Goal: Navigation & Orientation: Understand site structure

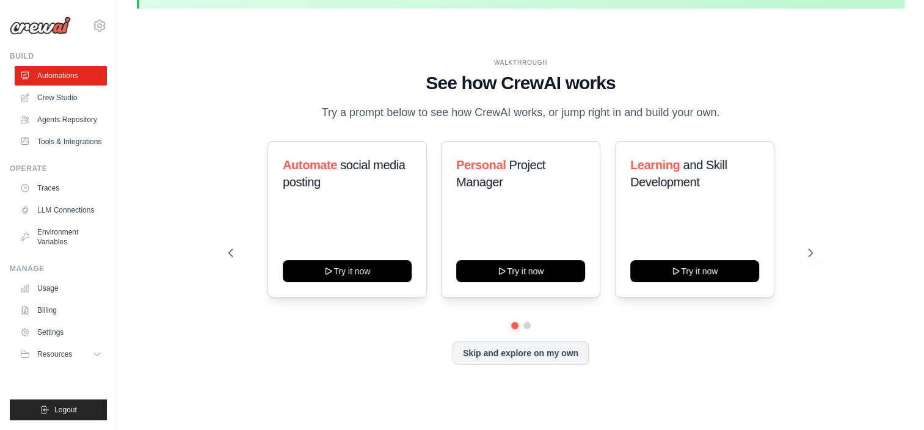
scroll to position [42, 0]
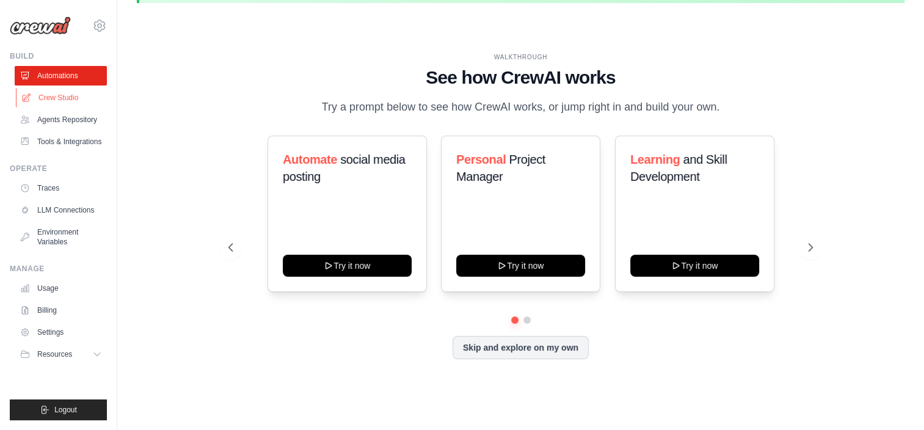
click at [83, 104] on link "Crew Studio" at bounding box center [62, 98] width 92 height 20
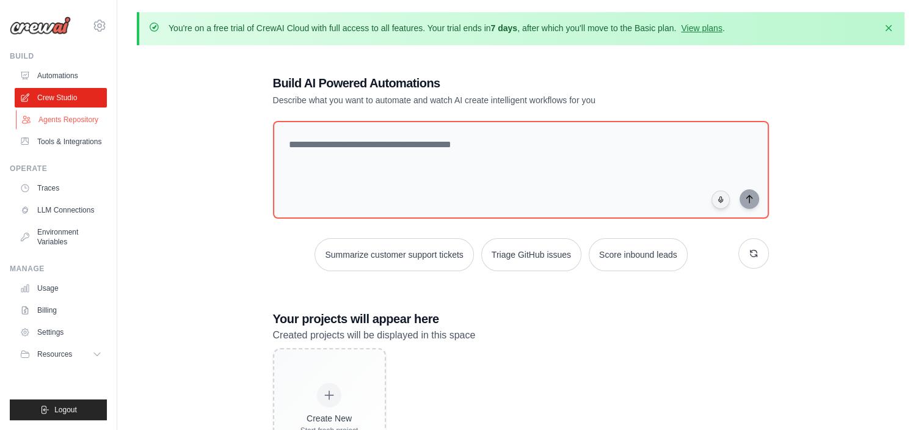
click at [98, 122] on link "Agents Repository" at bounding box center [62, 120] width 92 height 20
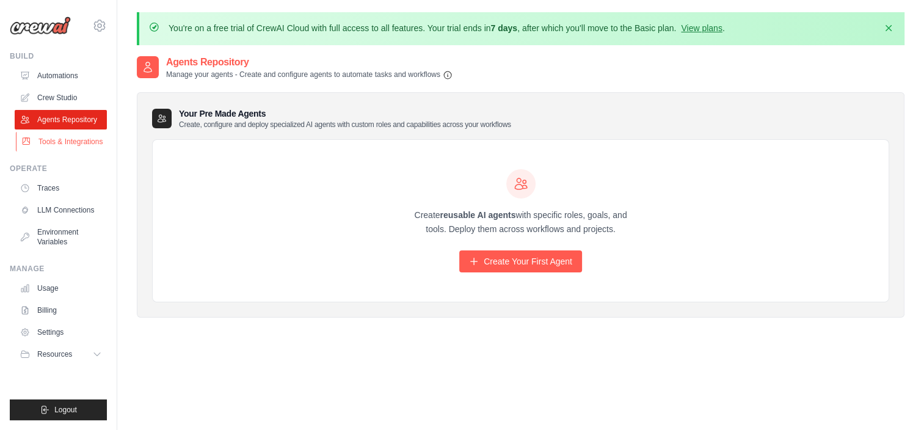
click at [92, 132] on link "Tools & Integrations" at bounding box center [62, 142] width 92 height 20
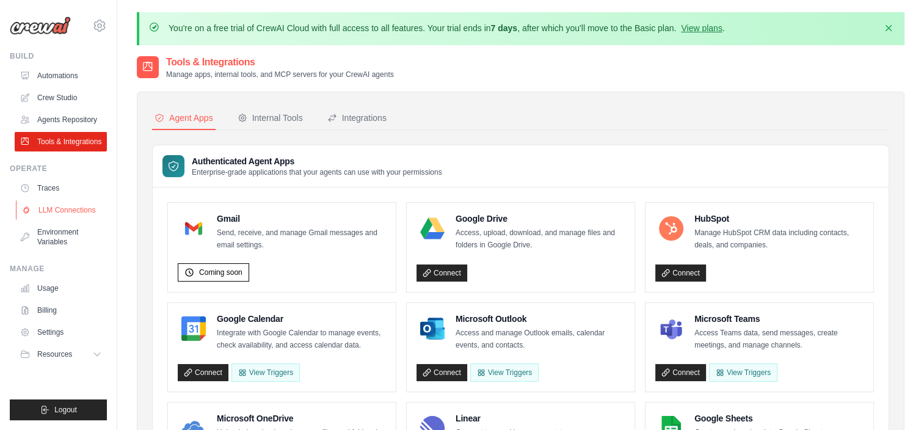
click at [64, 212] on link "LLM Connections" at bounding box center [62, 210] width 92 height 20
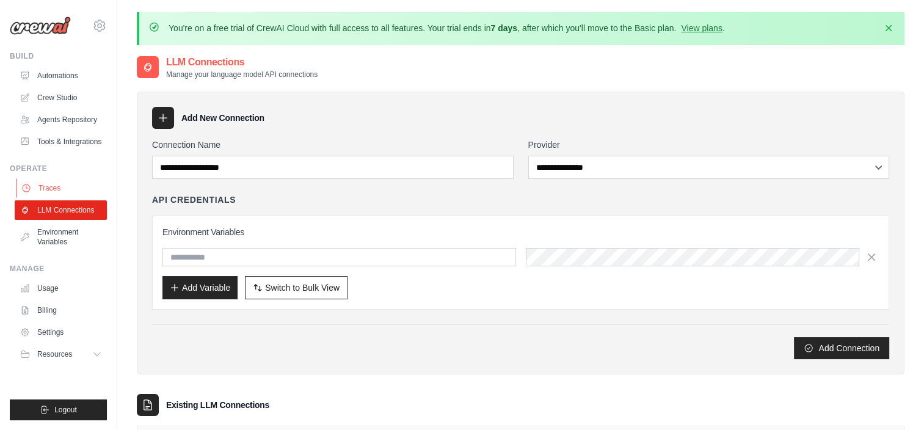
click at [61, 189] on link "Traces" at bounding box center [62, 188] width 92 height 20
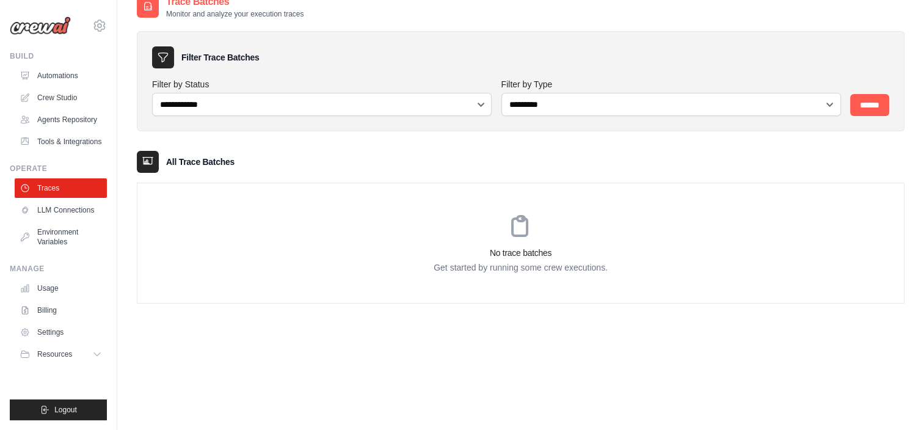
scroll to position [67, 0]
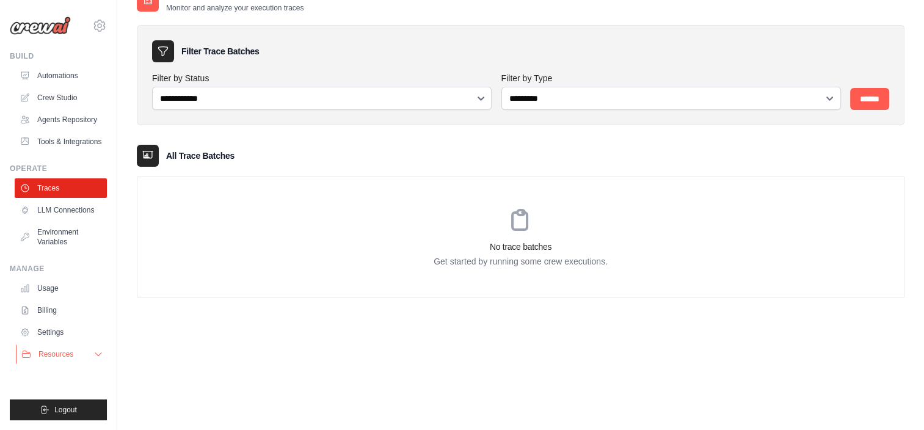
click at [76, 352] on button "Resources" at bounding box center [62, 354] width 92 height 20
